Goal: Use online tool/utility: Utilize a website feature to perform a specific function

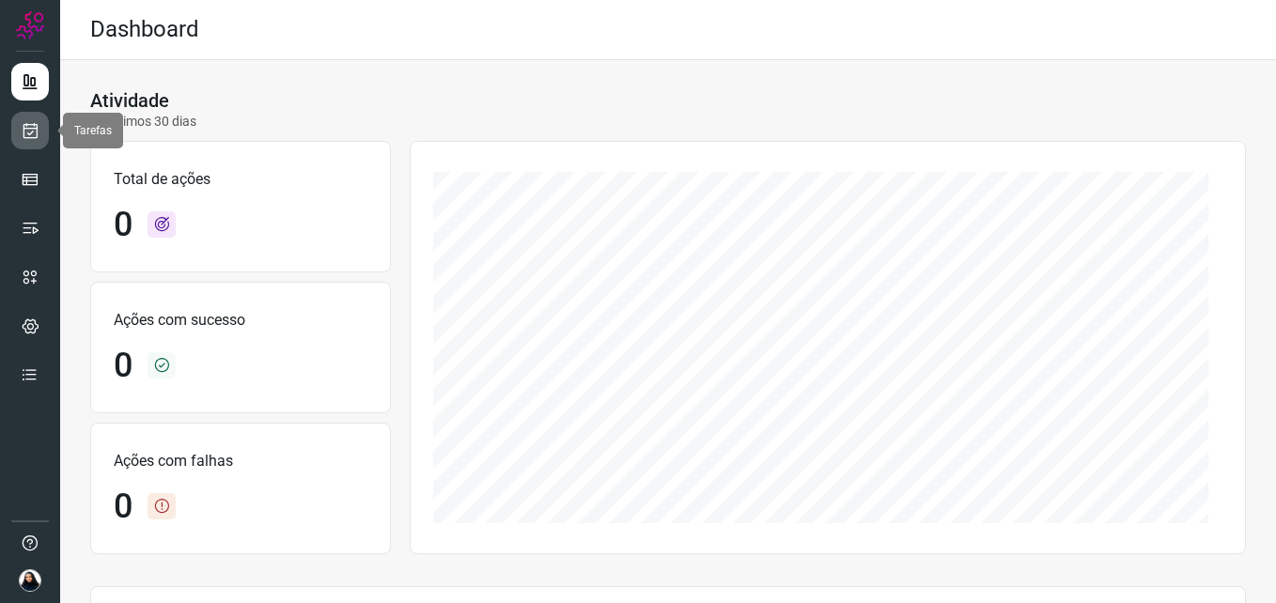
click at [29, 135] on icon at bounding box center [31, 130] width 20 height 19
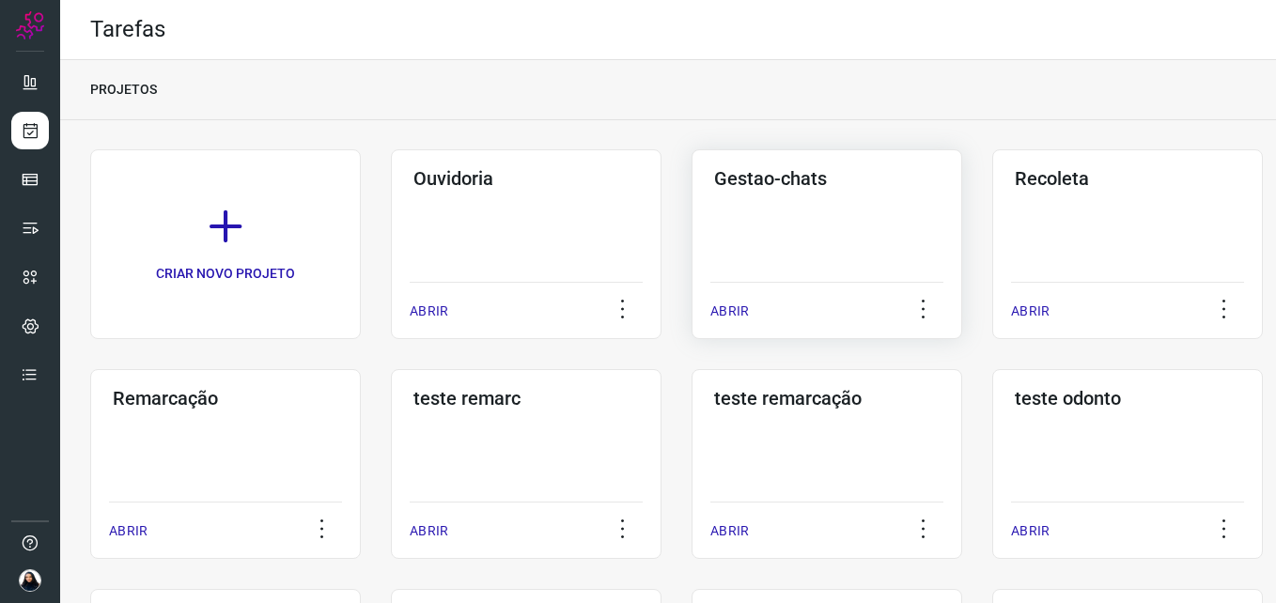
scroll to position [376, 0]
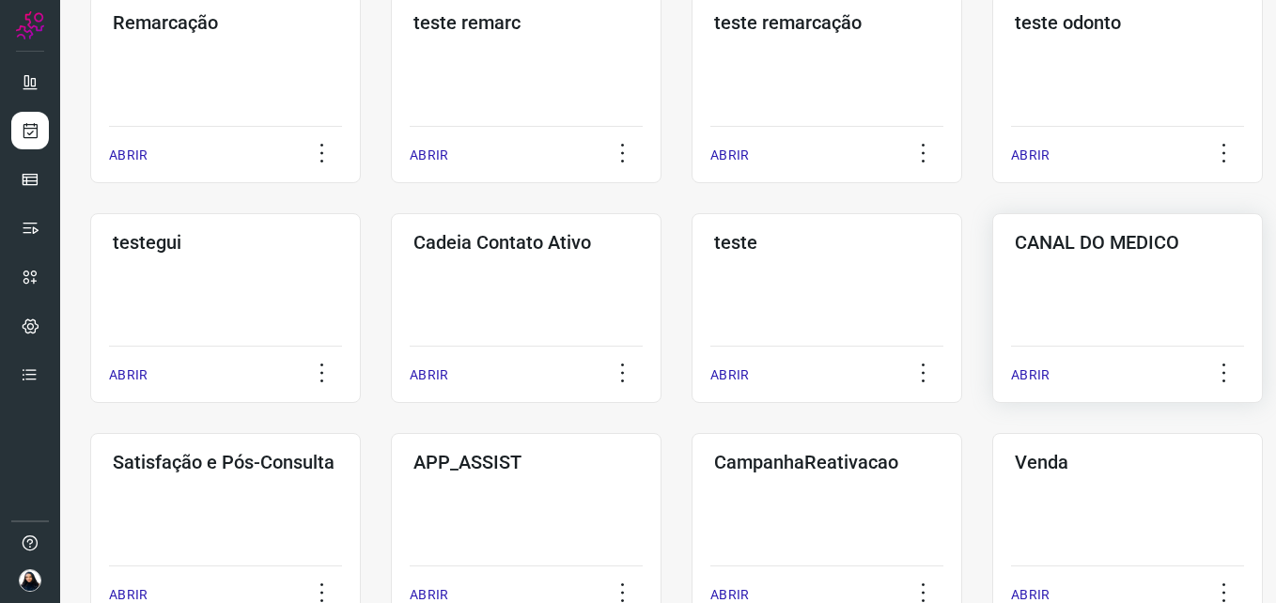
click at [1126, 274] on div "CANAL DO MEDICO ABRIR" at bounding box center [1127, 308] width 271 height 190
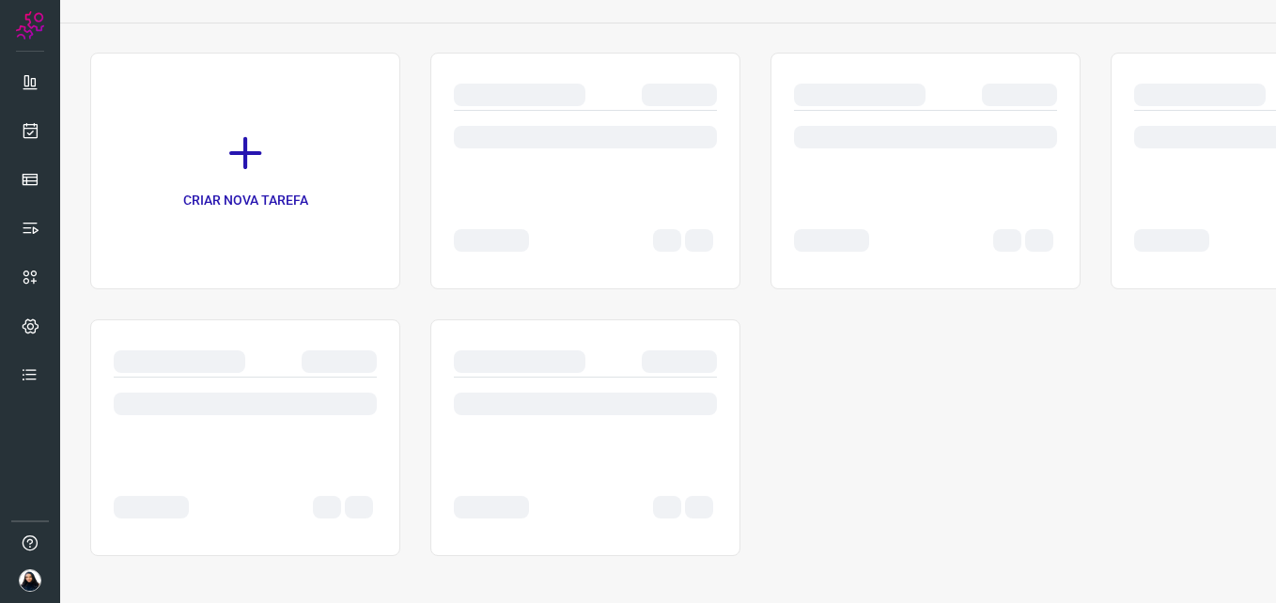
scroll to position [97, 0]
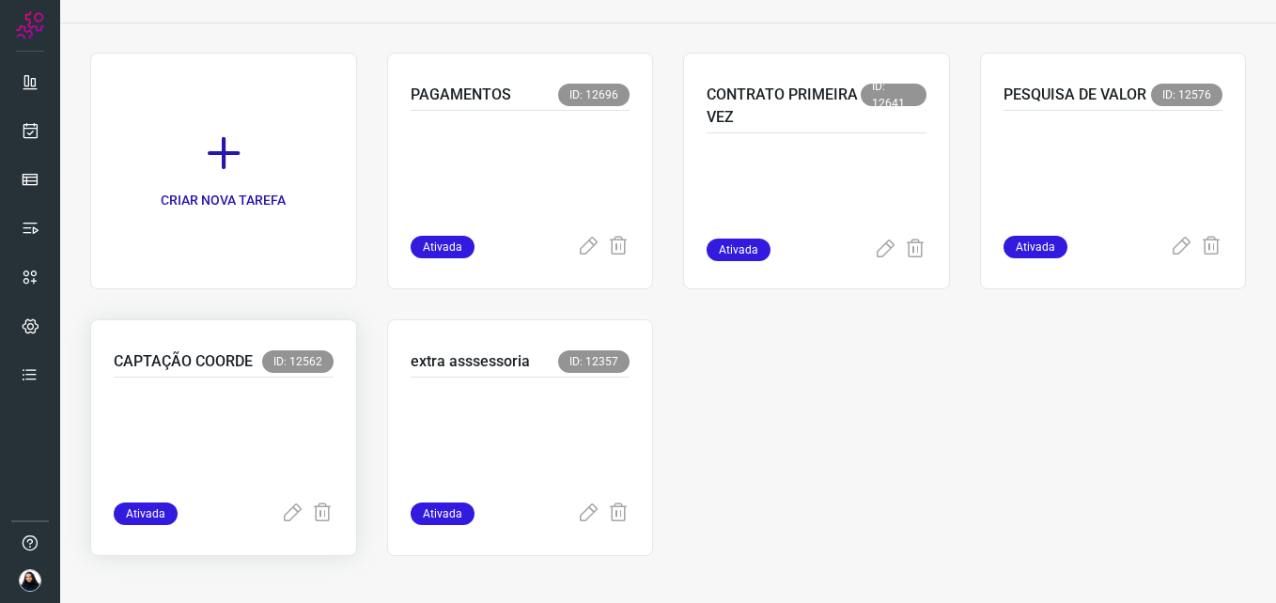
click at [261, 419] on p at bounding box center [224, 436] width 220 height 94
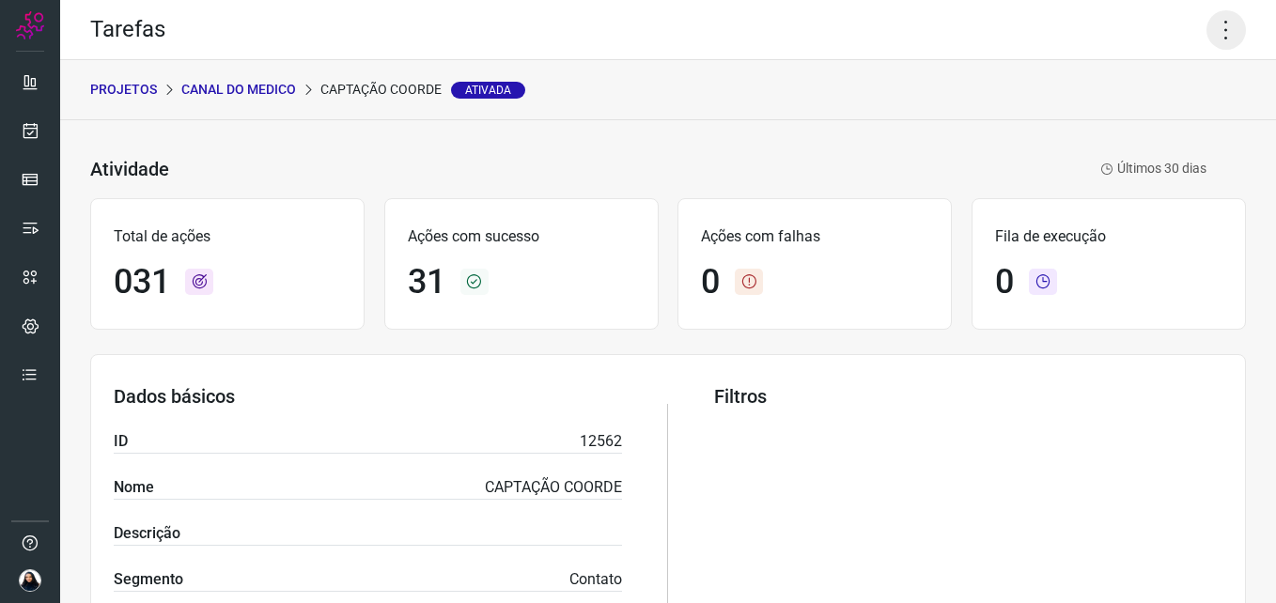
click at [1206, 40] on icon at bounding box center [1225, 29] width 39 height 39
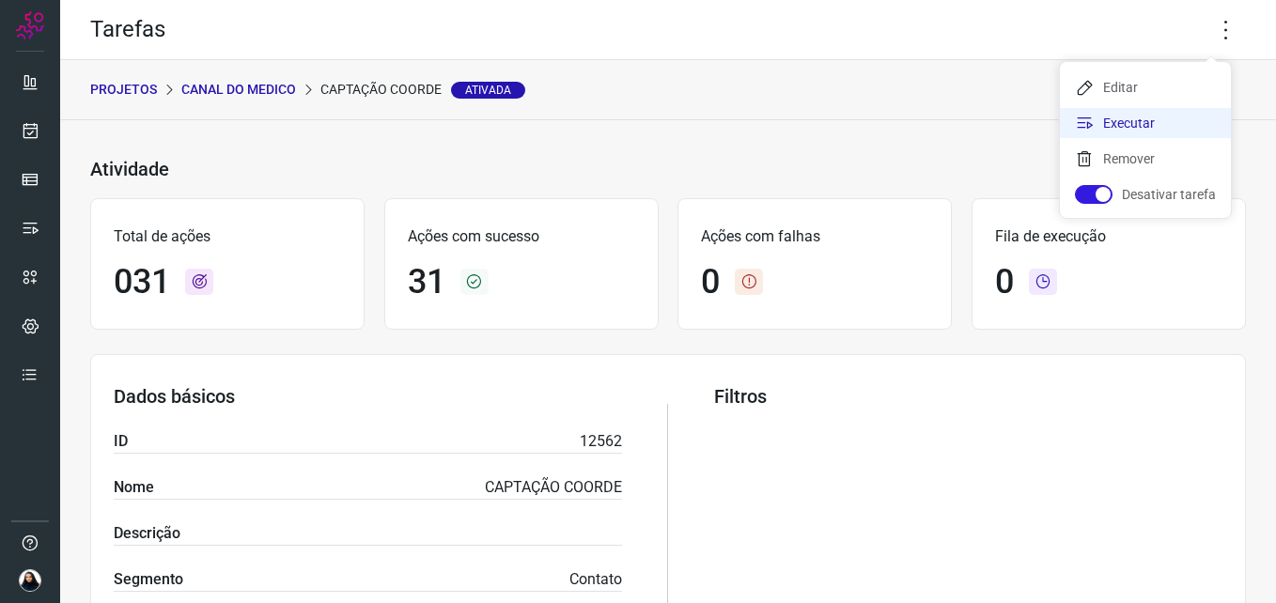
click at [1166, 118] on li "Executar" at bounding box center [1145, 123] width 171 height 30
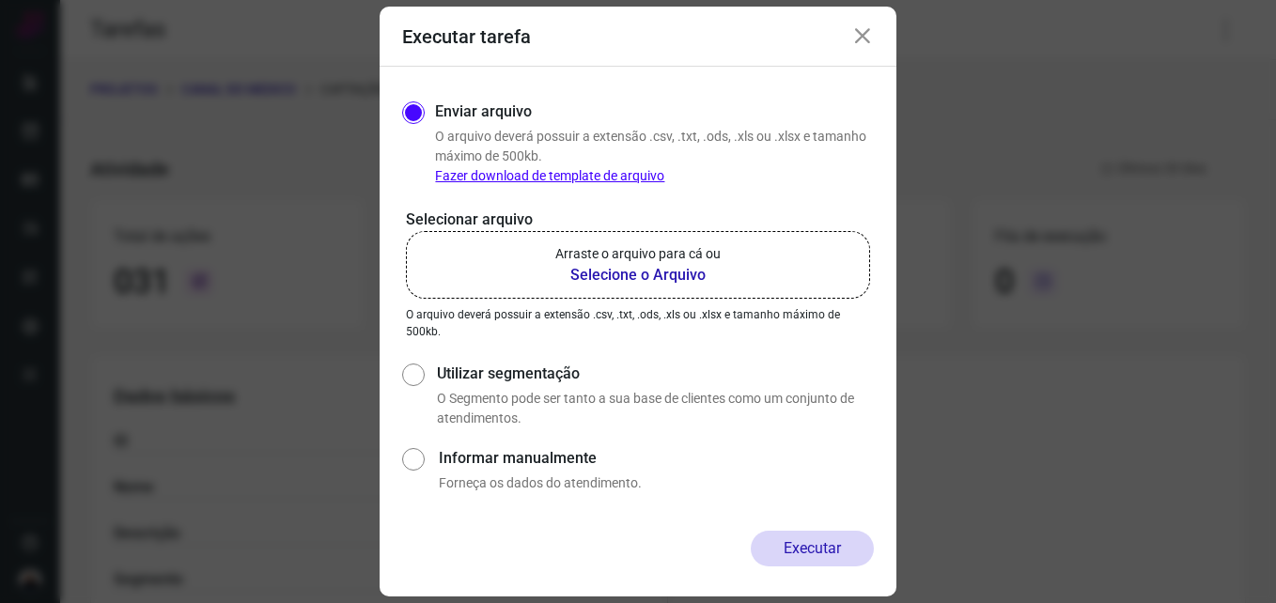
click at [614, 271] on b "Selecione o Arquivo" at bounding box center [637, 275] width 165 height 23
click at [0, 0] on input "Arraste o arquivo para cá ou Selecione o Arquivo" at bounding box center [0, 0] width 0 height 0
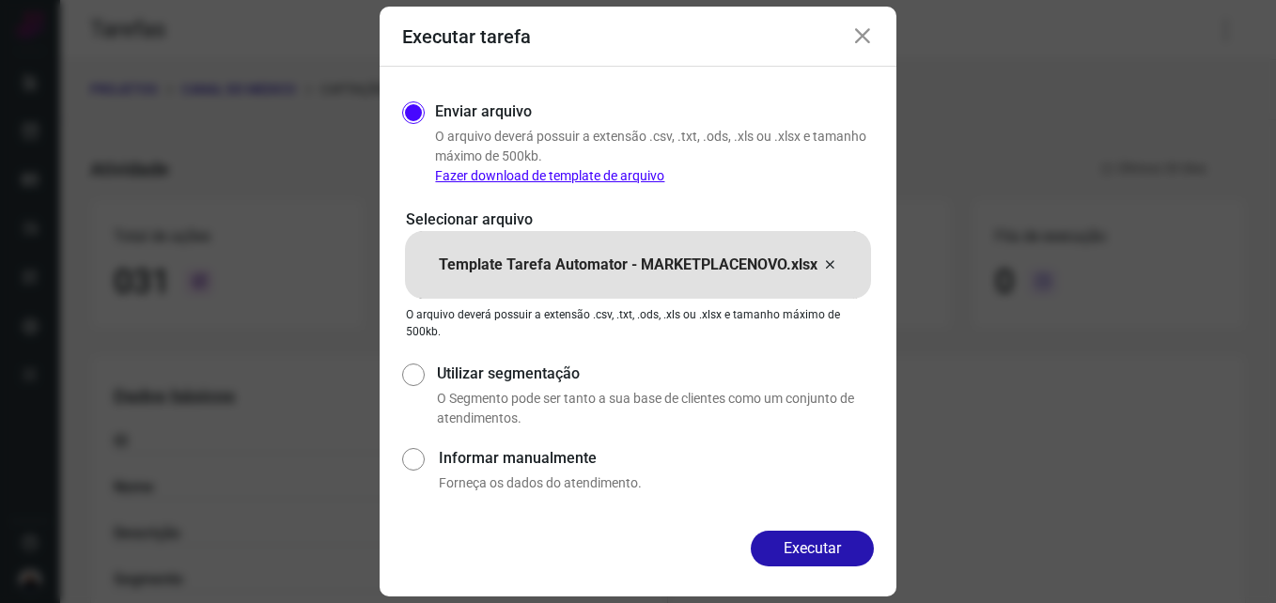
click at [801, 552] on button "Executar" at bounding box center [812, 549] width 123 height 36
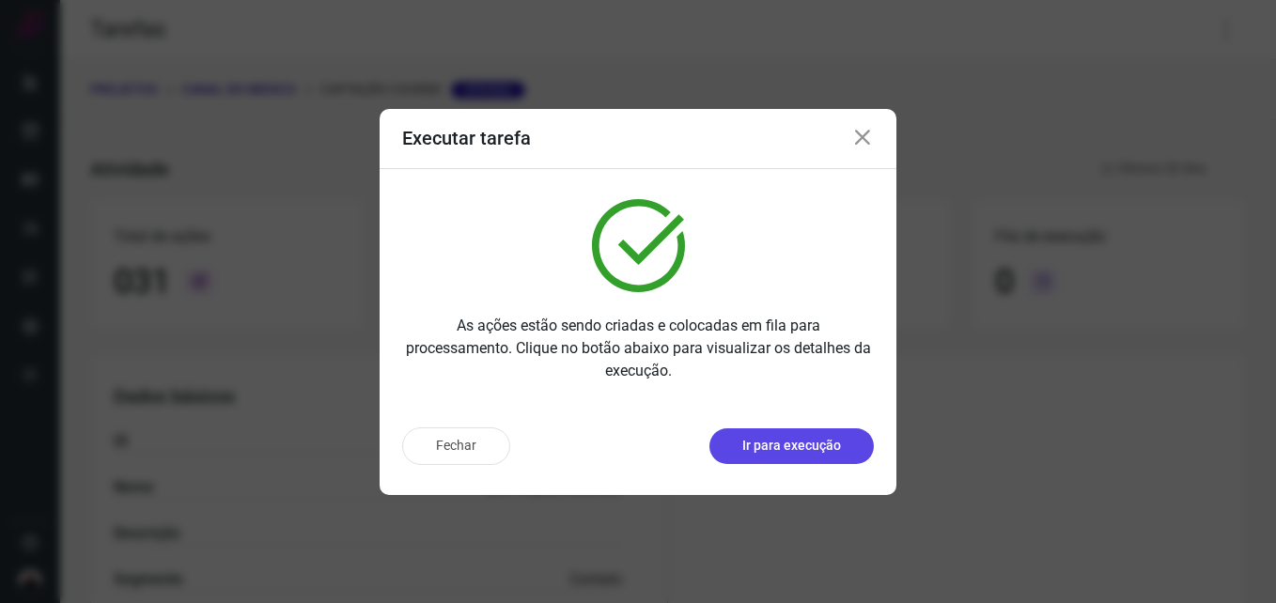
click at [795, 444] on p "Ir para execução" at bounding box center [791, 446] width 99 height 20
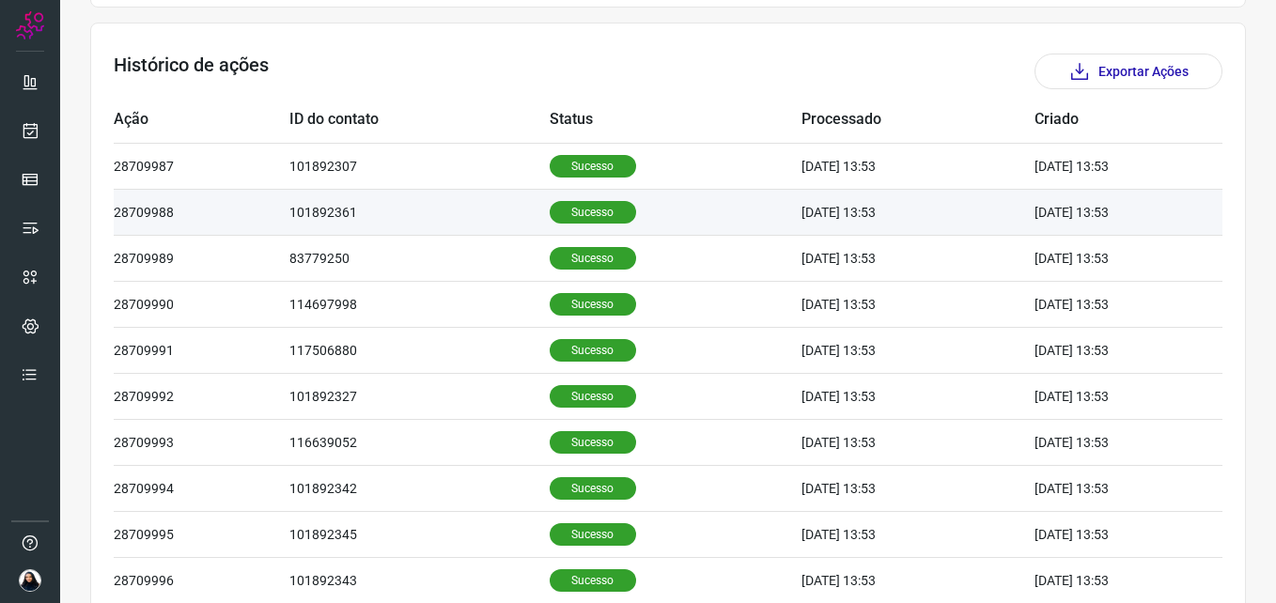
scroll to position [632, 0]
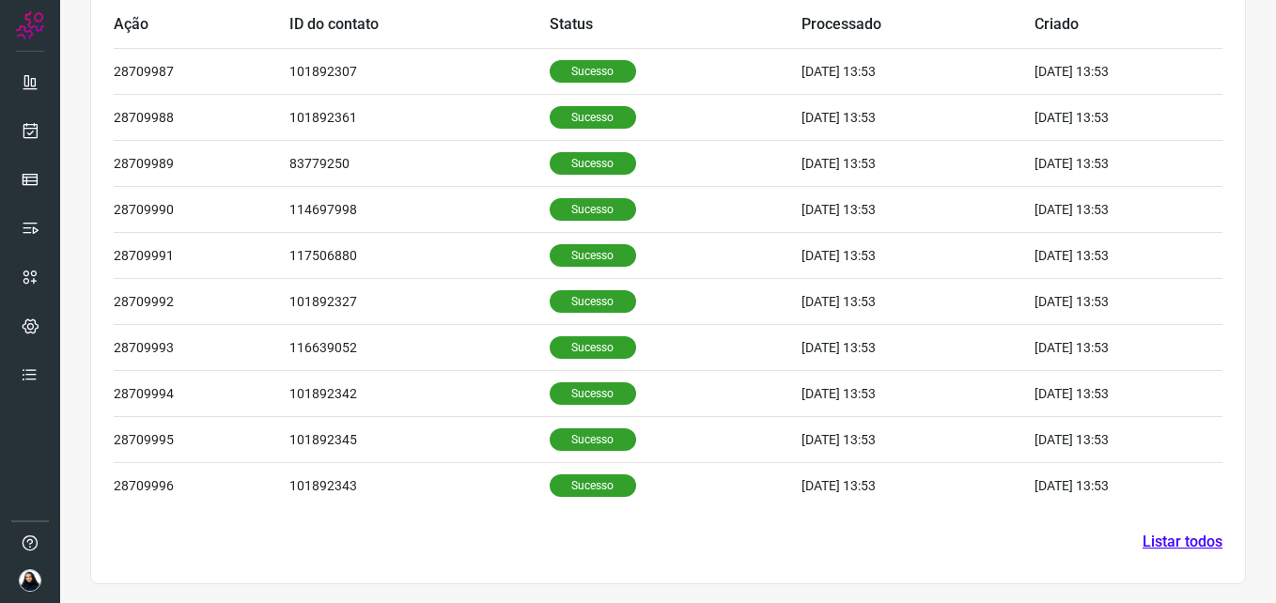
click at [1185, 551] on link "Listar todos" at bounding box center [1182, 542] width 80 height 23
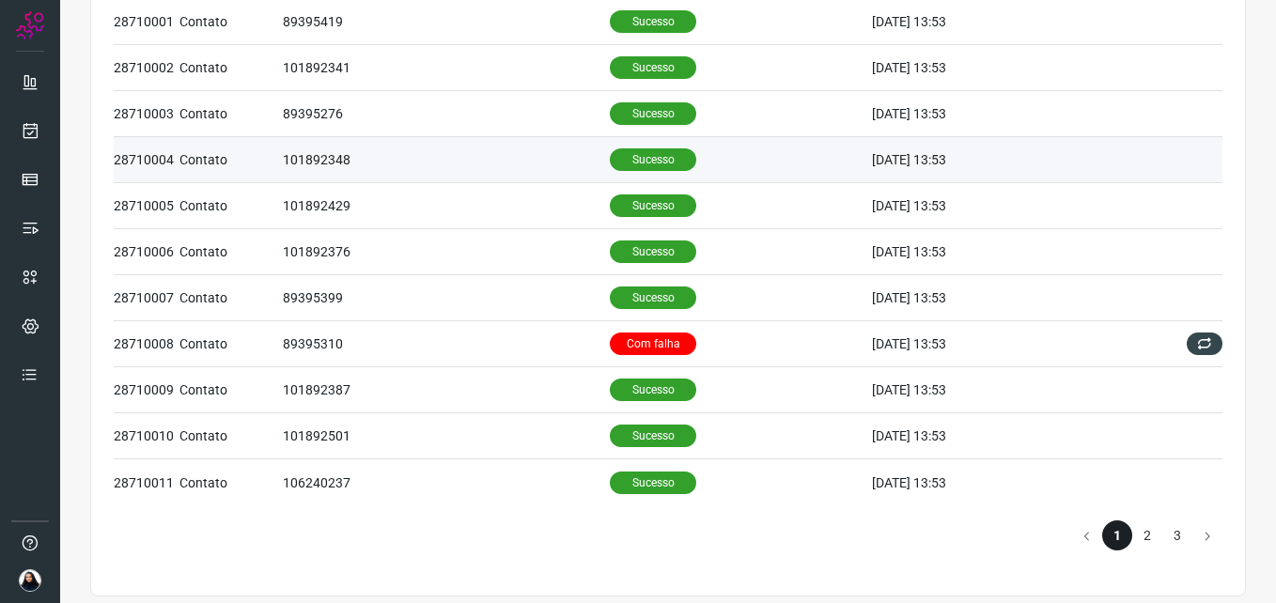
scroll to position [822, 0]
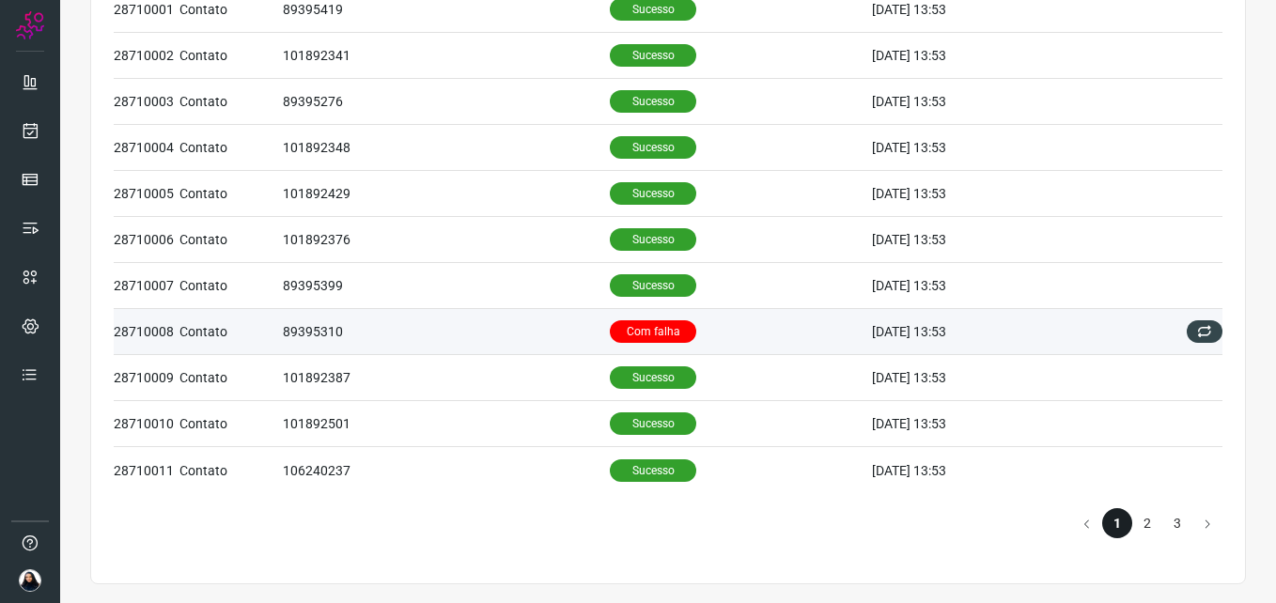
click at [633, 326] on p "Com falha" at bounding box center [653, 331] width 86 height 23
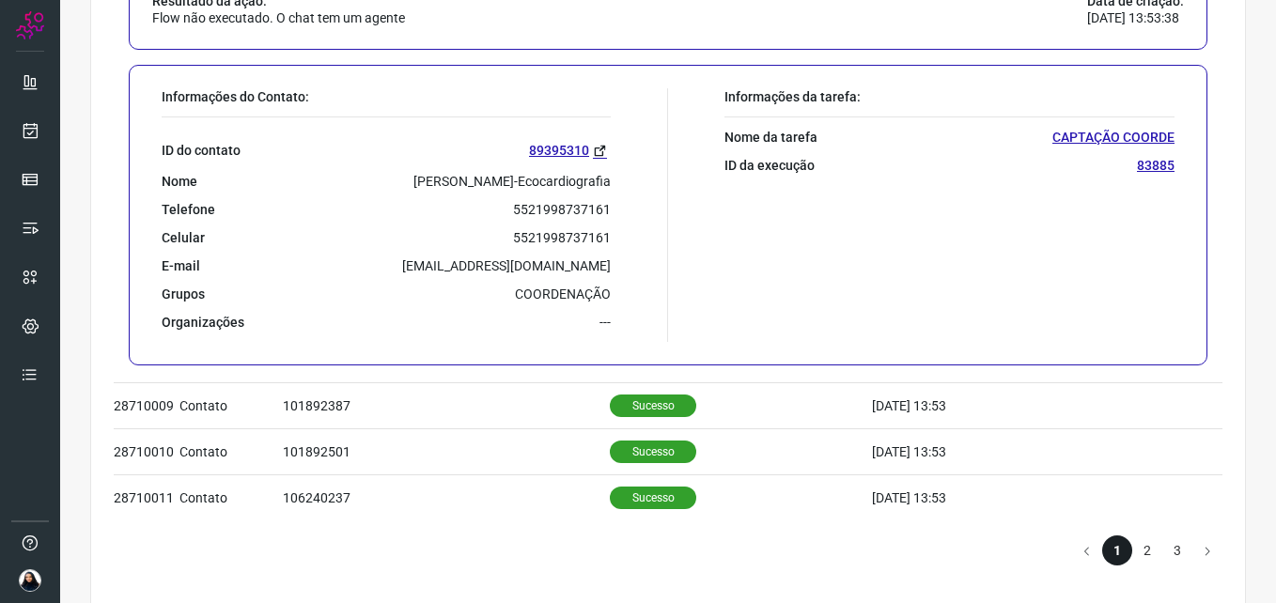
scroll to position [1277, 0]
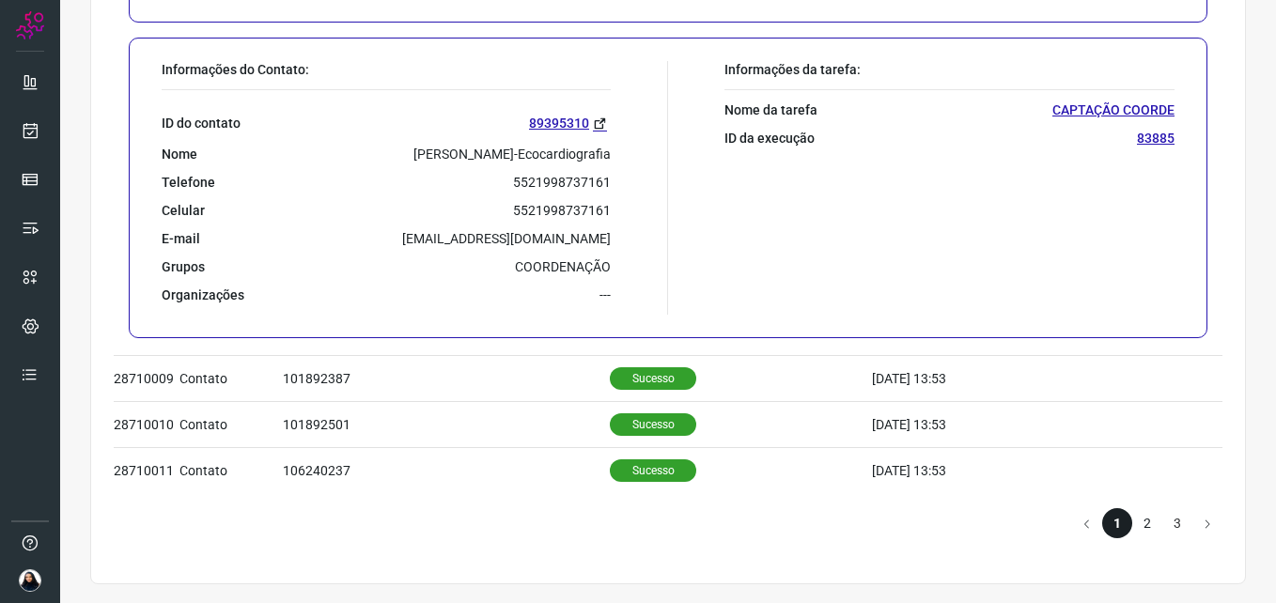
click at [1139, 516] on li "2" at bounding box center [1147, 523] width 30 height 30
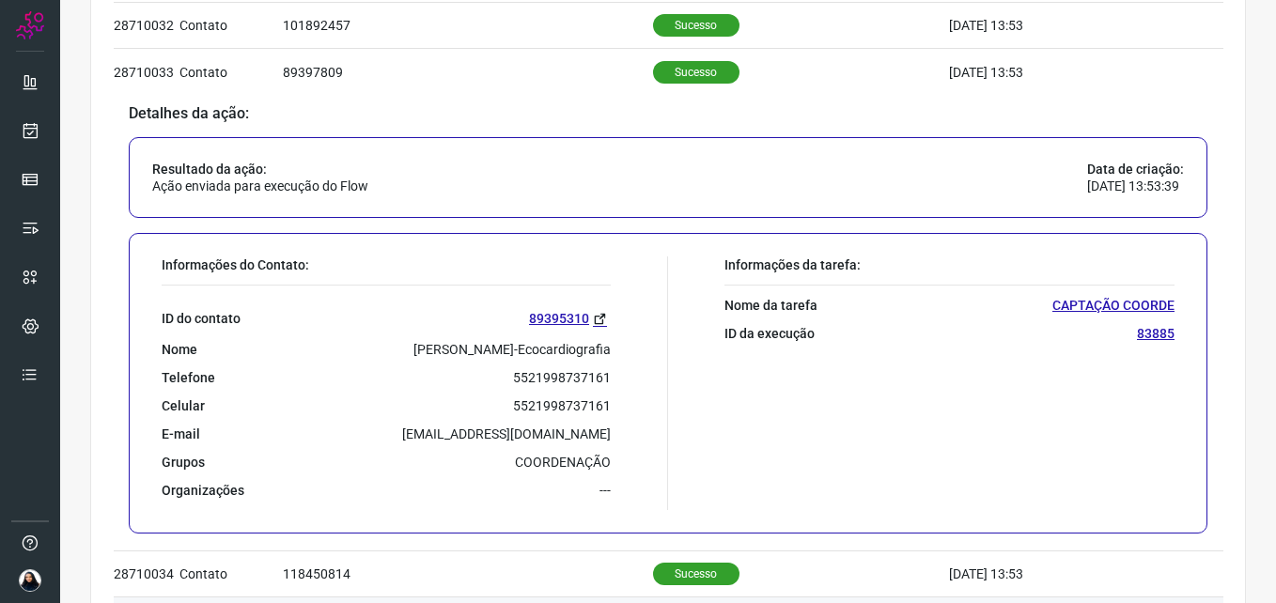
scroll to position [1277, 0]
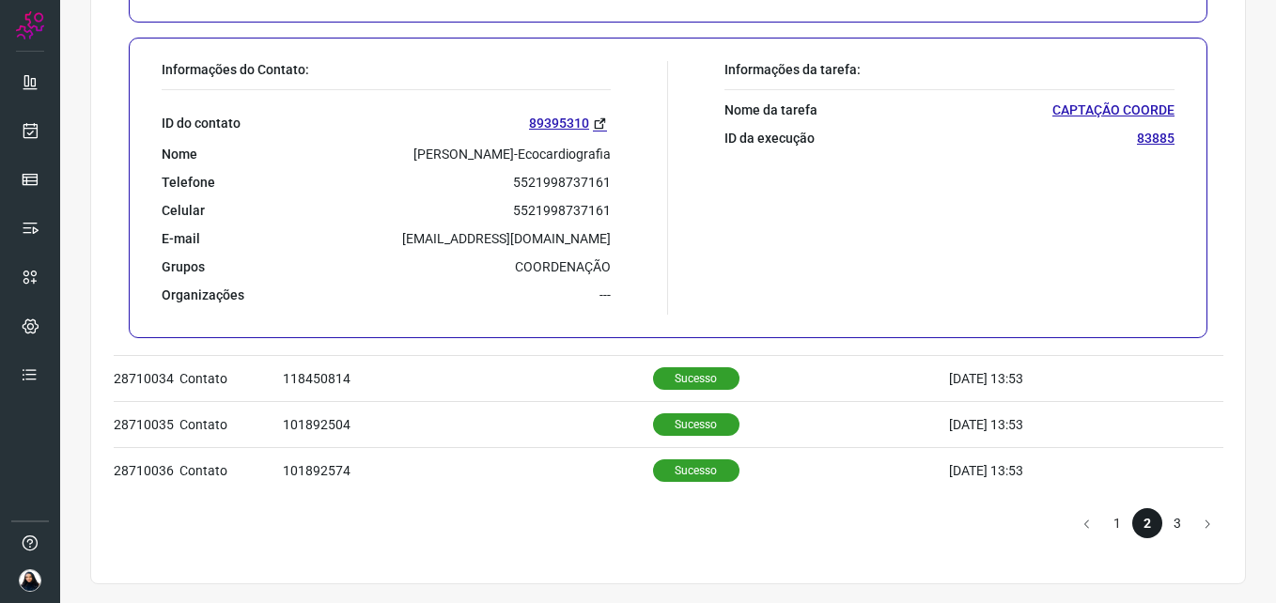
click at [1169, 519] on li "3" at bounding box center [1177, 523] width 30 height 30
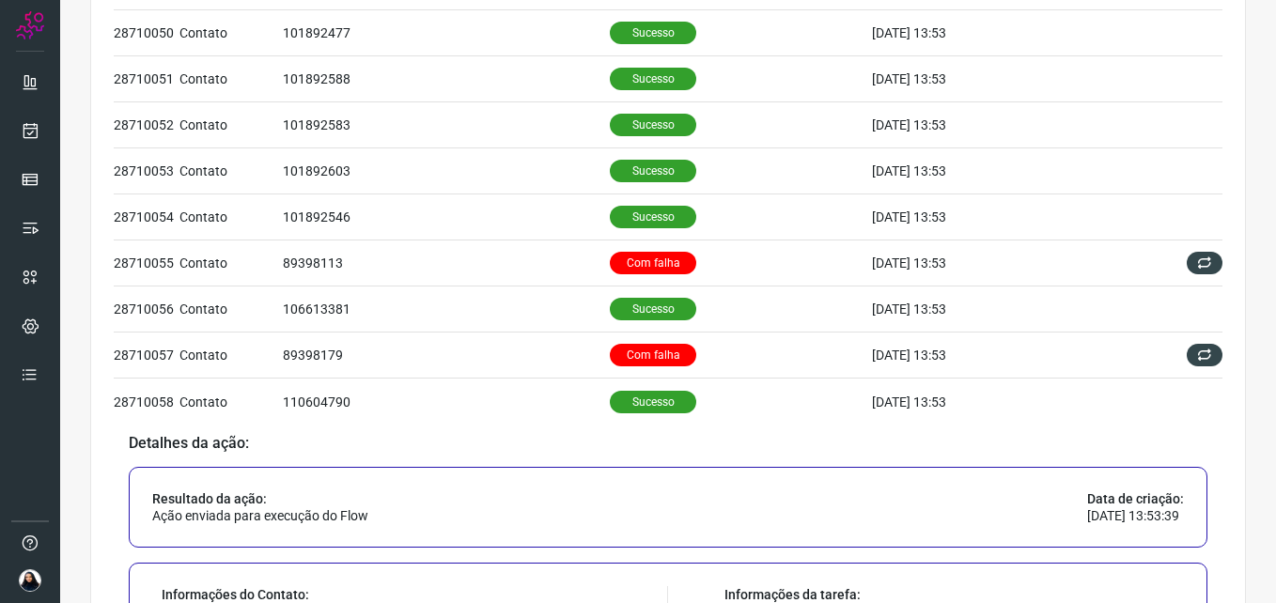
scroll to position [751, 0]
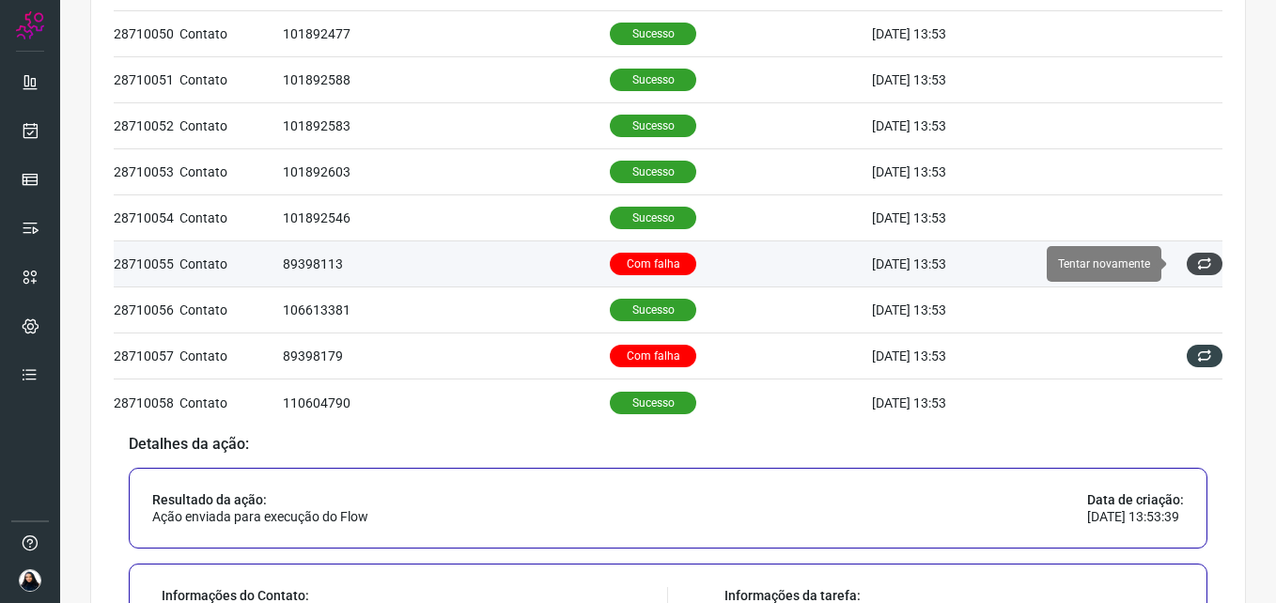
click at [1197, 265] on icon at bounding box center [1204, 263] width 15 height 15
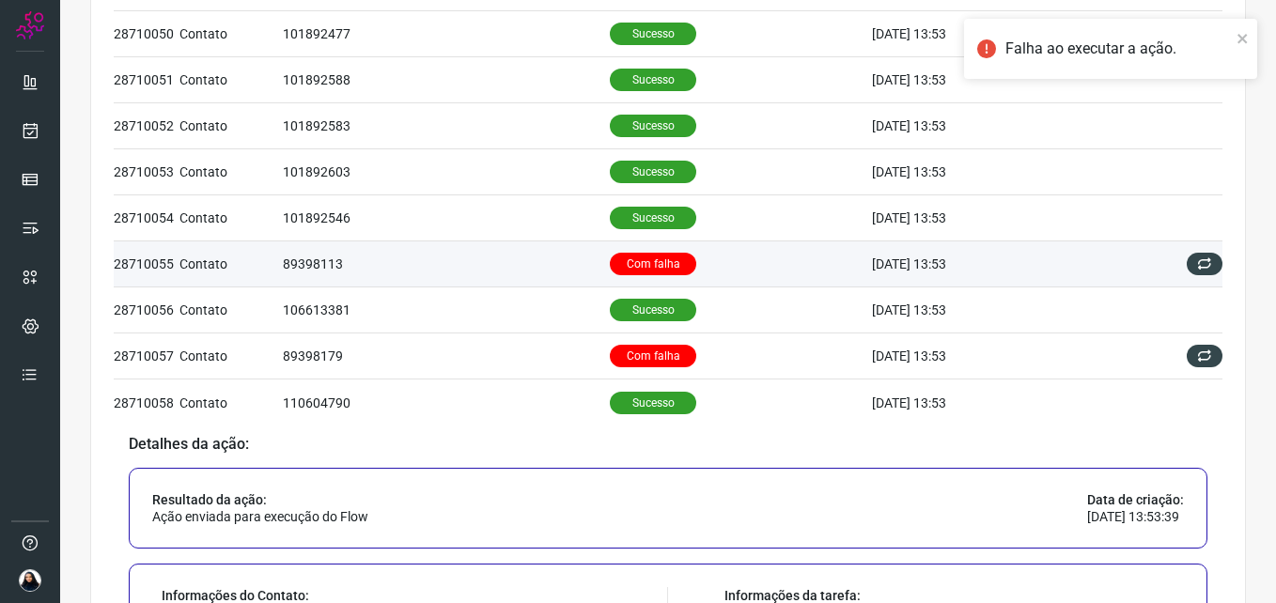
click at [620, 258] on p "Com falha" at bounding box center [653, 264] width 86 height 23
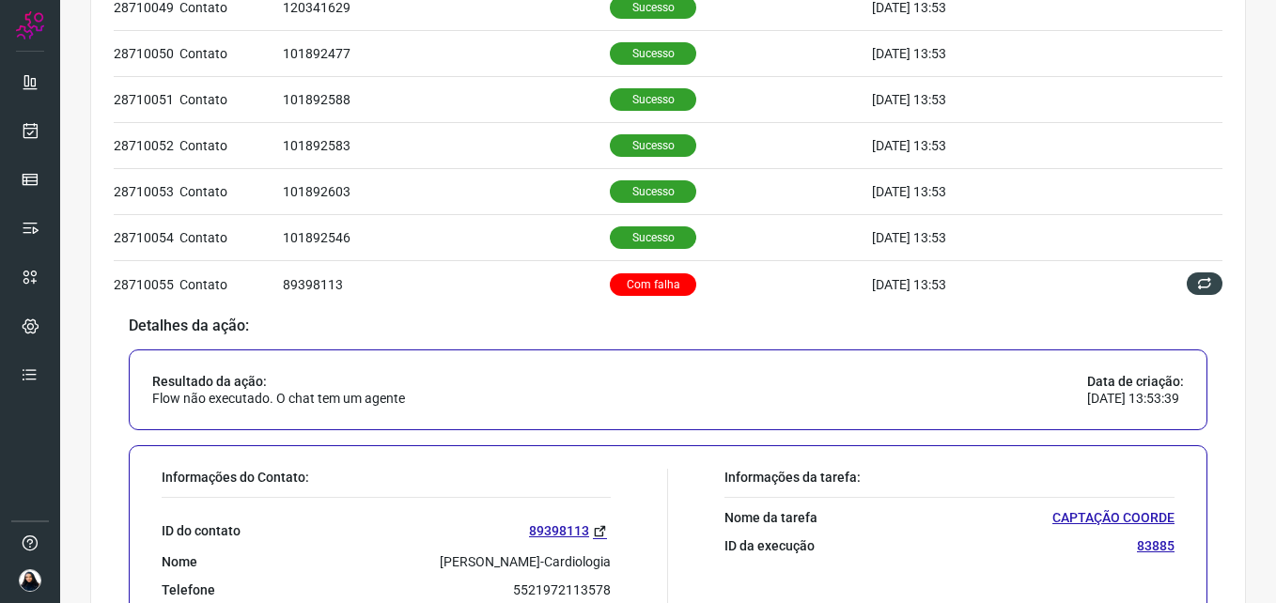
scroll to position [564, 0]
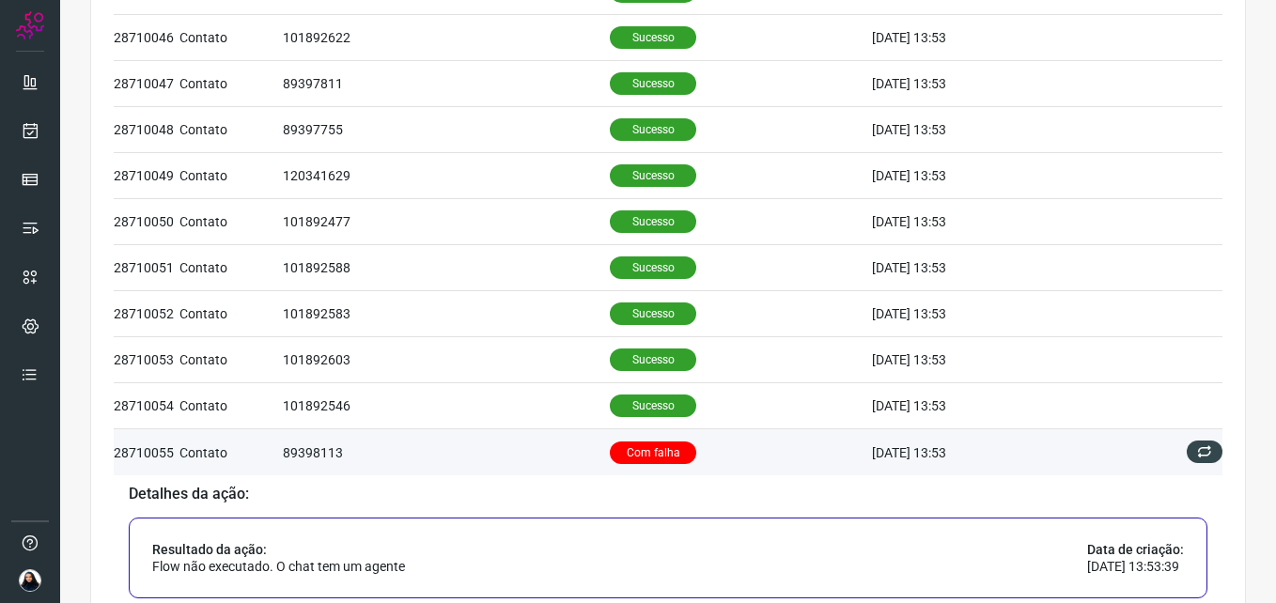
click at [639, 457] on p "Com falha" at bounding box center [653, 452] width 86 height 23
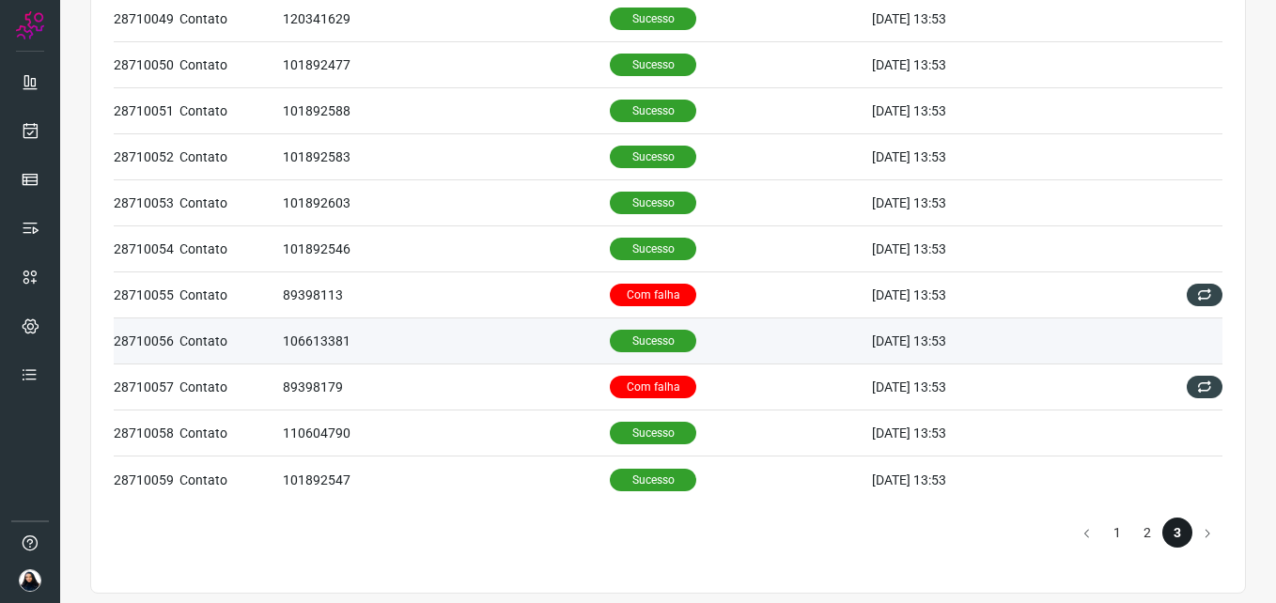
scroll to position [730, 0]
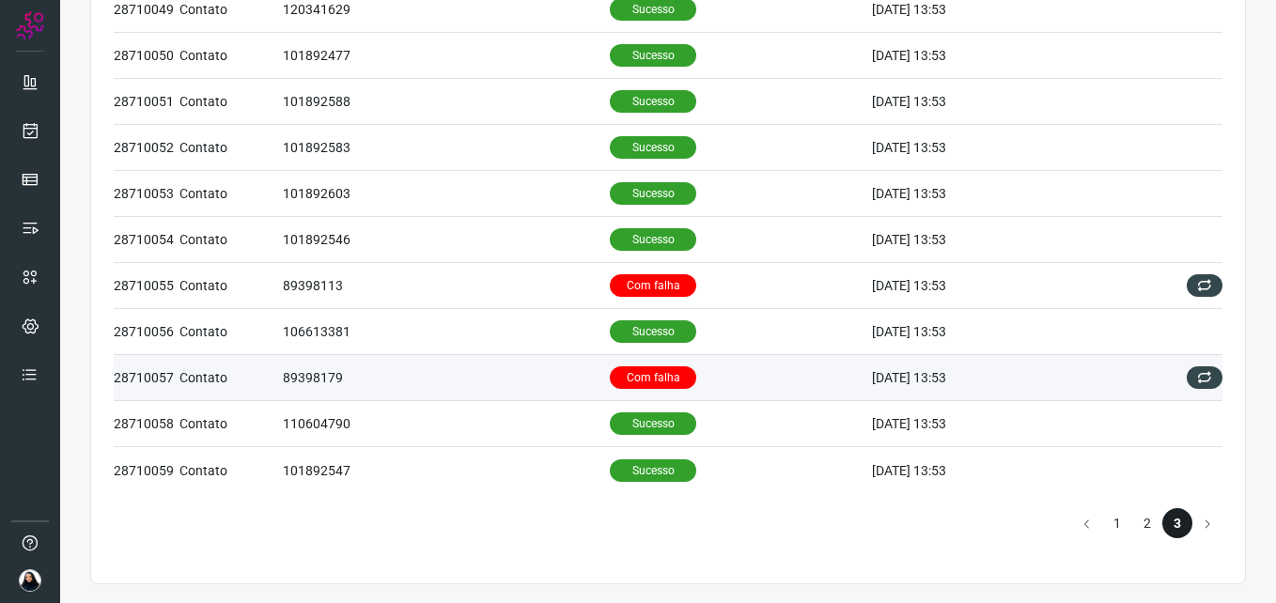
click at [657, 370] on p "Com falha" at bounding box center [653, 377] width 86 height 23
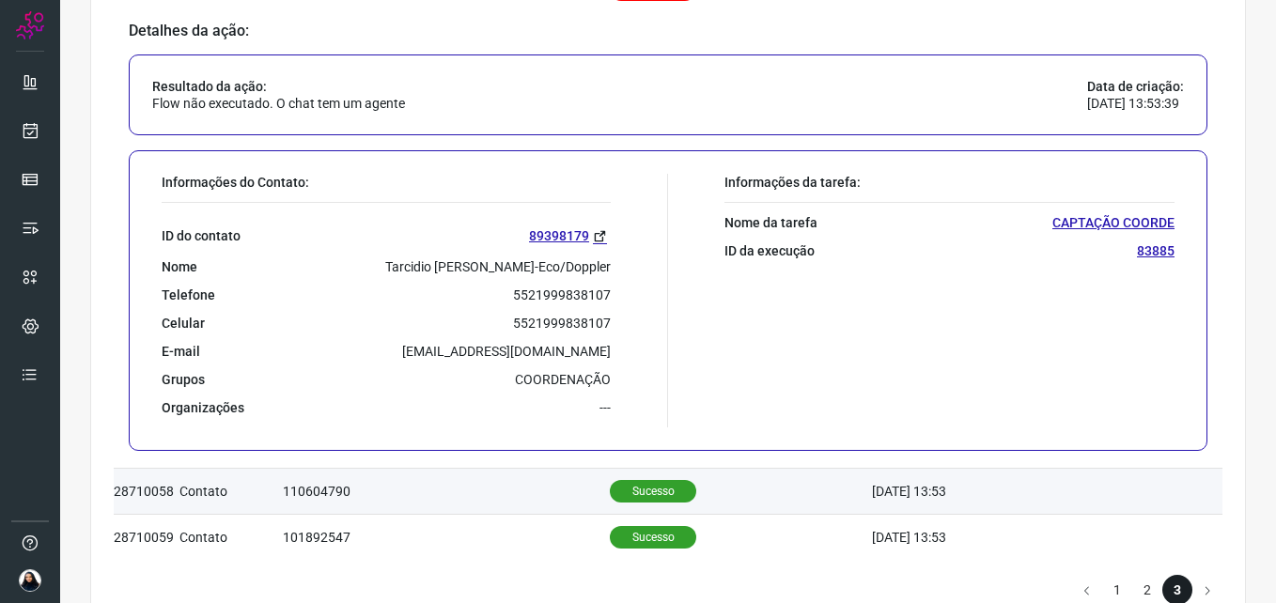
scroll to position [1185, 0]
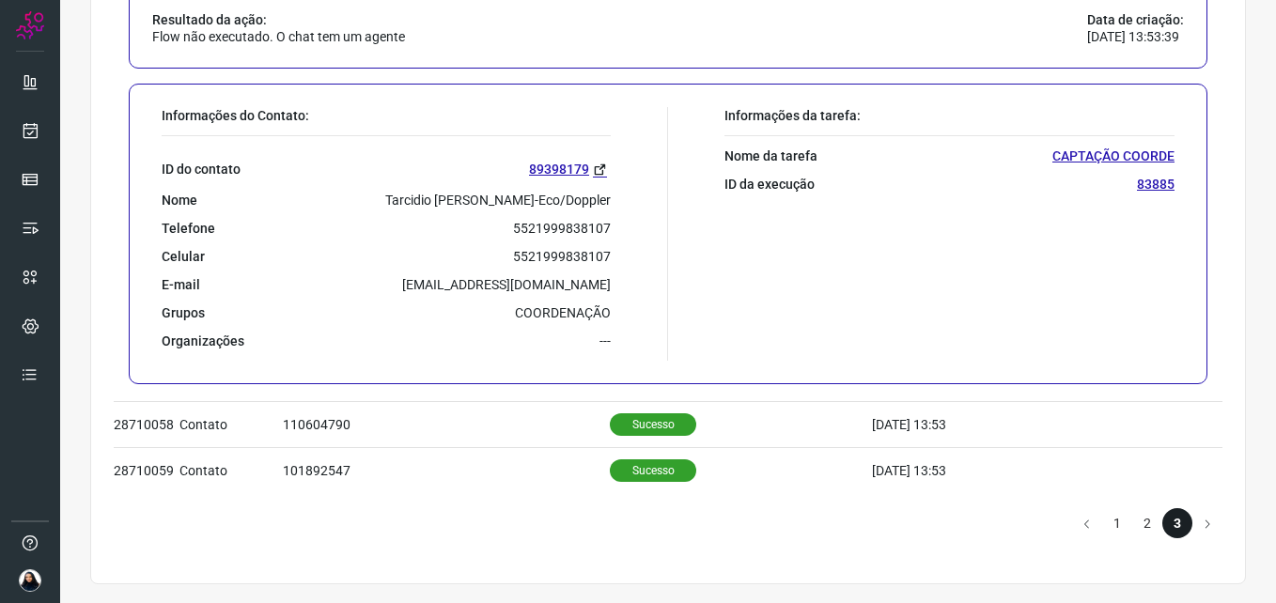
click at [1072, 523] on button "Go to previous page" at bounding box center [1087, 523] width 30 height 30
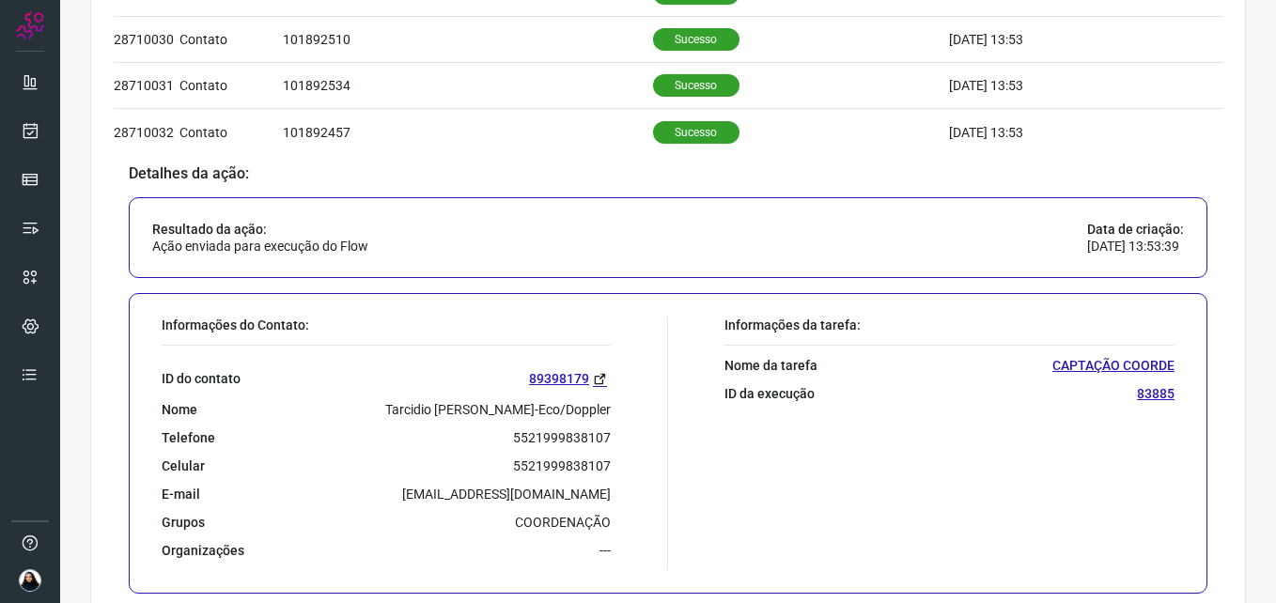
scroll to position [1277, 0]
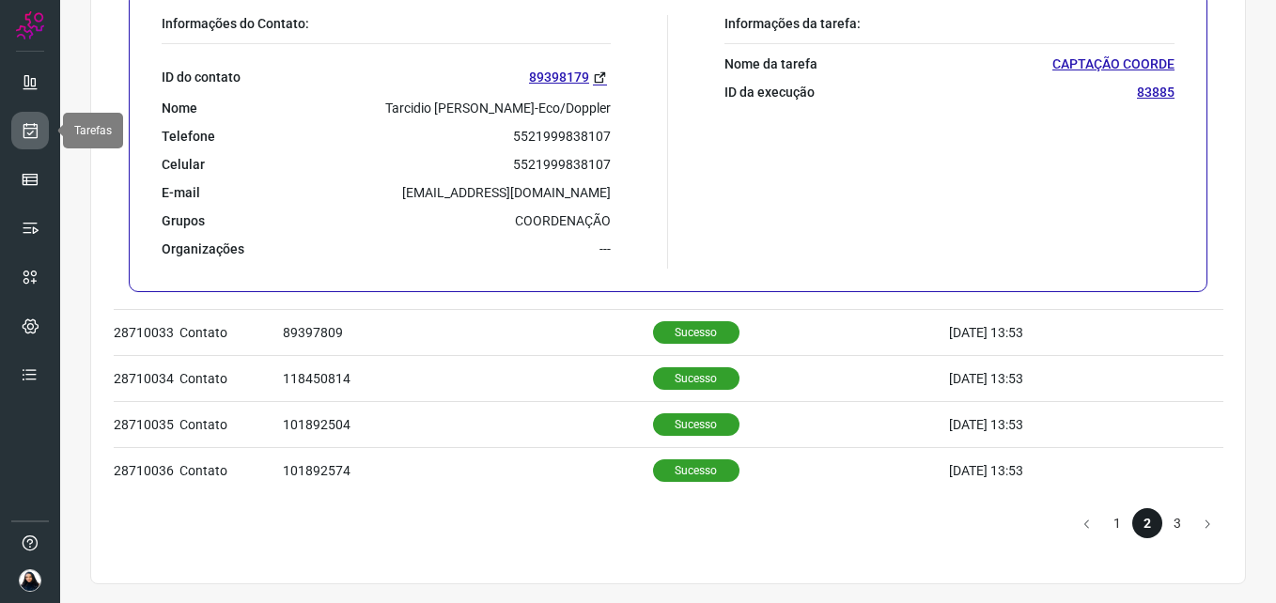
click at [15, 132] on link at bounding box center [30, 131] width 38 height 38
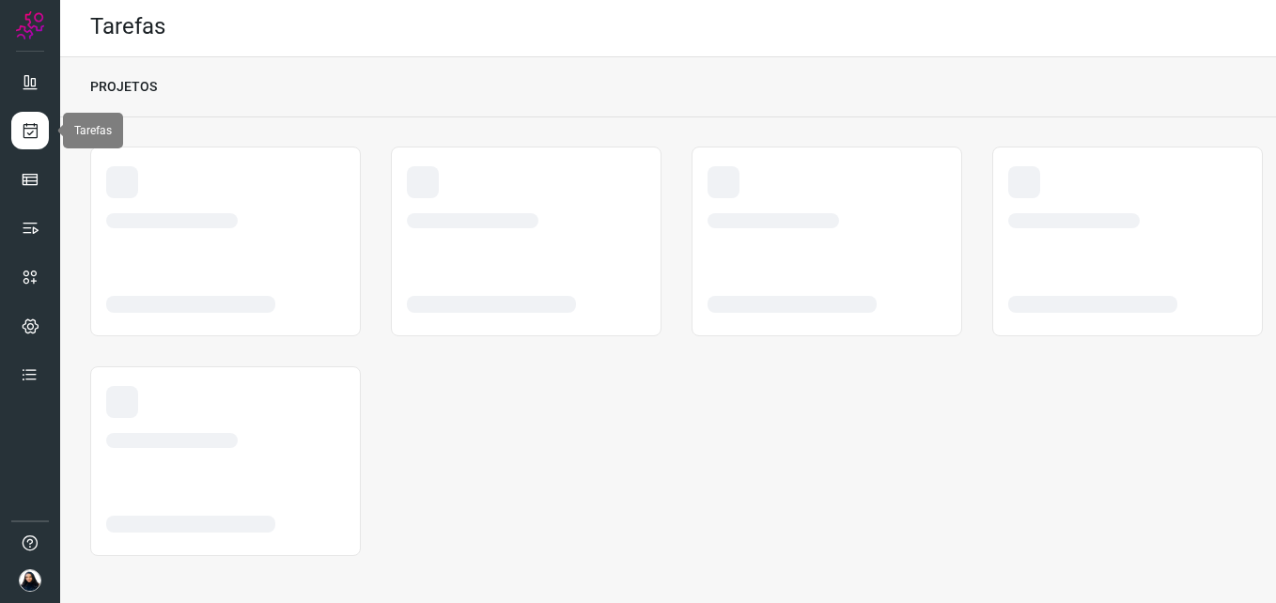
scroll to position [3, 0]
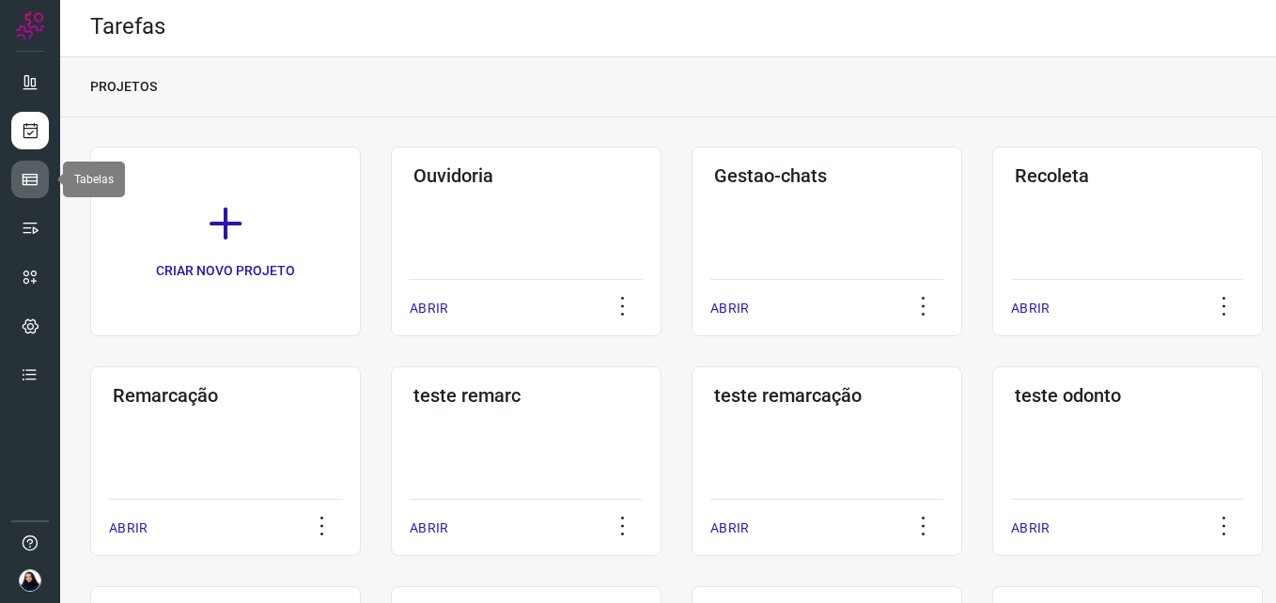
click at [28, 186] on icon at bounding box center [30, 179] width 19 height 19
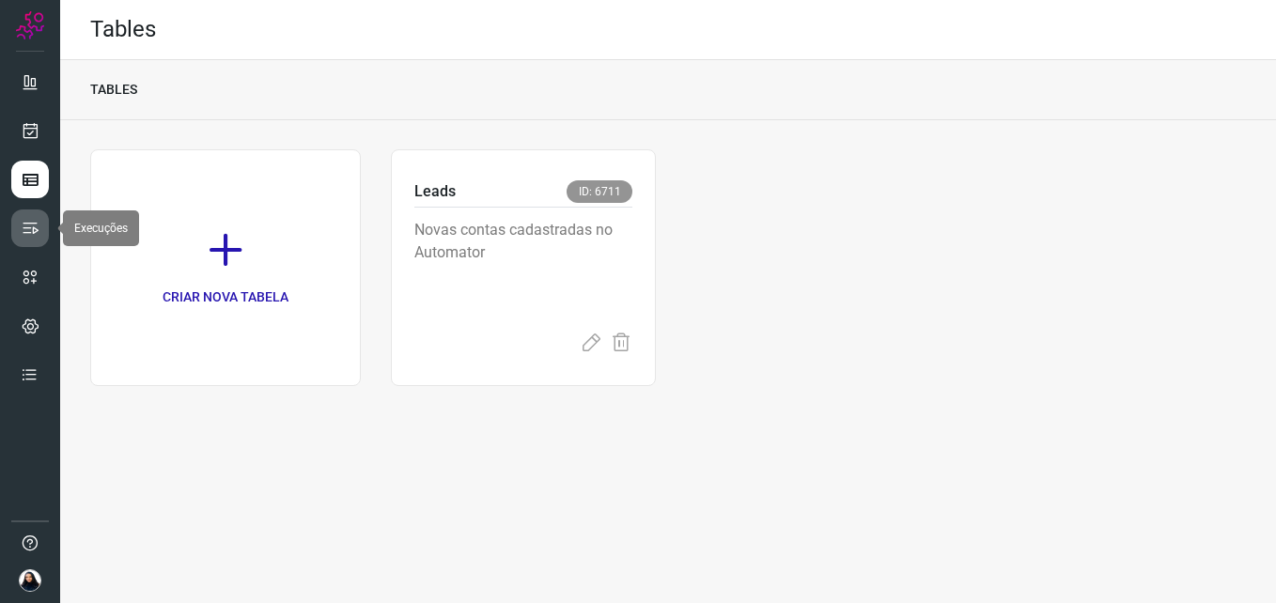
click at [31, 221] on icon at bounding box center [30, 228] width 19 height 19
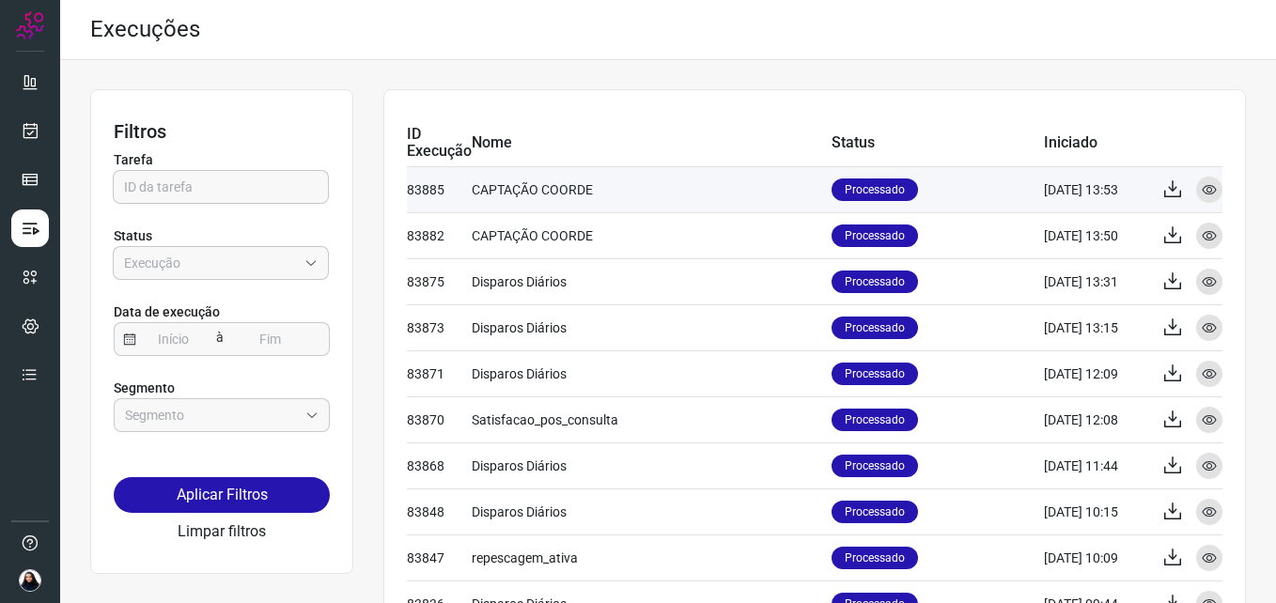
click at [520, 187] on td "CAPTAÇÃO COORDE" at bounding box center [652, 189] width 360 height 46
click at [886, 181] on p "Processado" at bounding box center [874, 189] width 86 height 23
click at [1201, 193] on icon at bounding box center [1208, 189] width 15 height 15
